Goal: Information Seeking & Learning: Learn about a topic

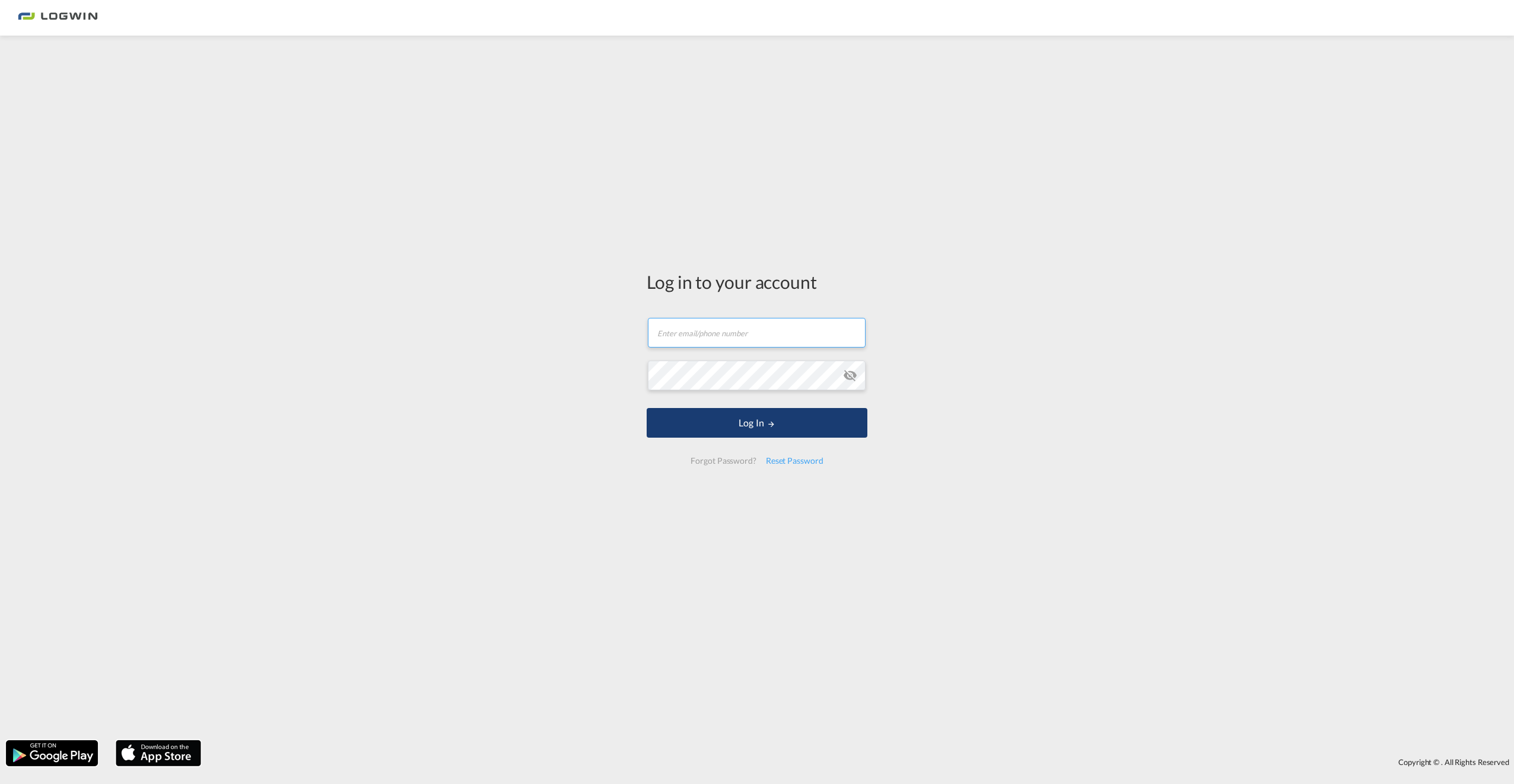
type input "[EMAIL_ADDRESS][DOMAIN_NAME]"
click at [723, 431] on button "Log In" at bounding box center [757, 423] width 221 height 29
